Goal: Information Seeking & Learning: Learn about a topic

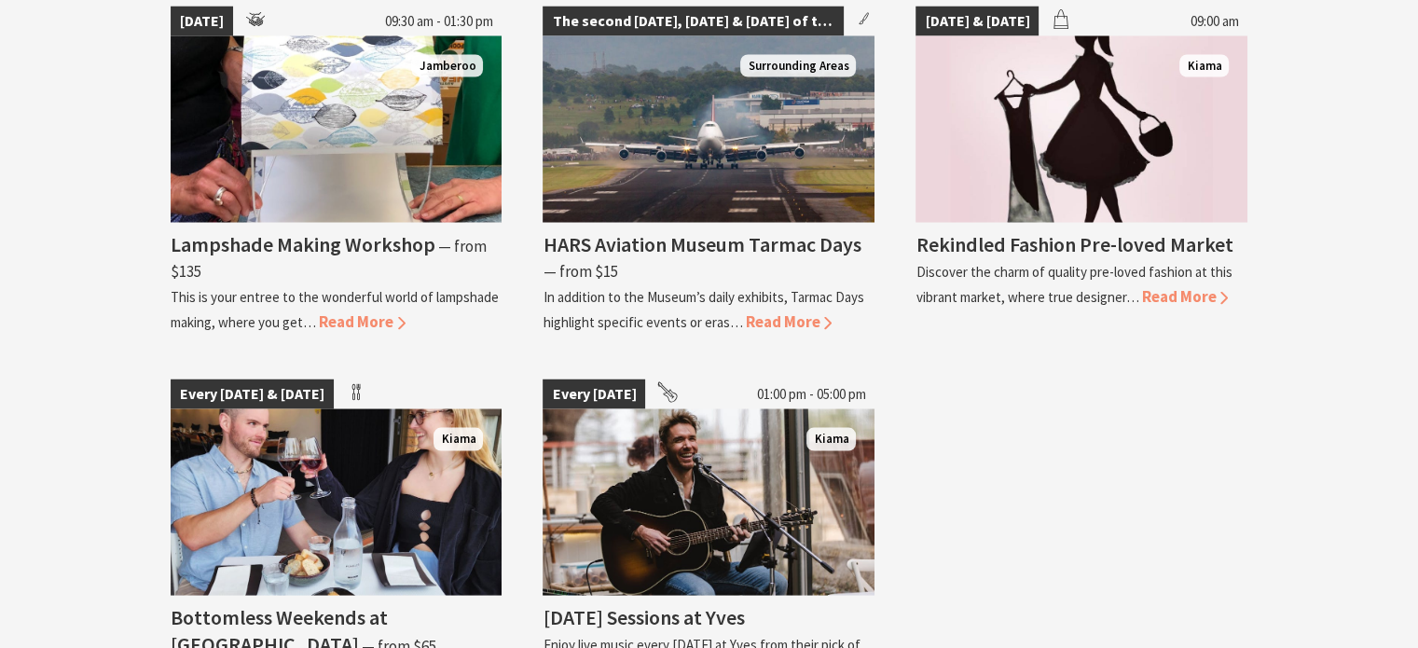
scroll to position [3654, 0]
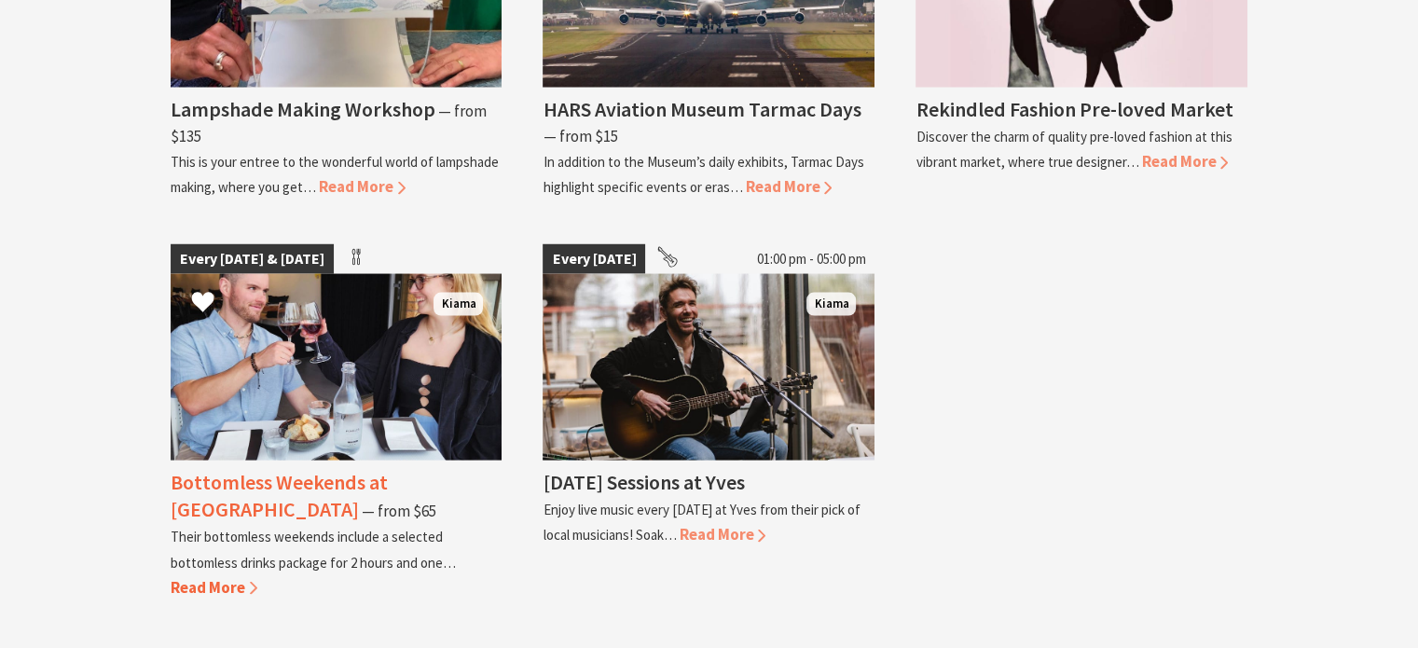
click at [220, 577] on span "Read More" at bounding box center [214, 587] width 87 height 21
